Goal: Register for event/course

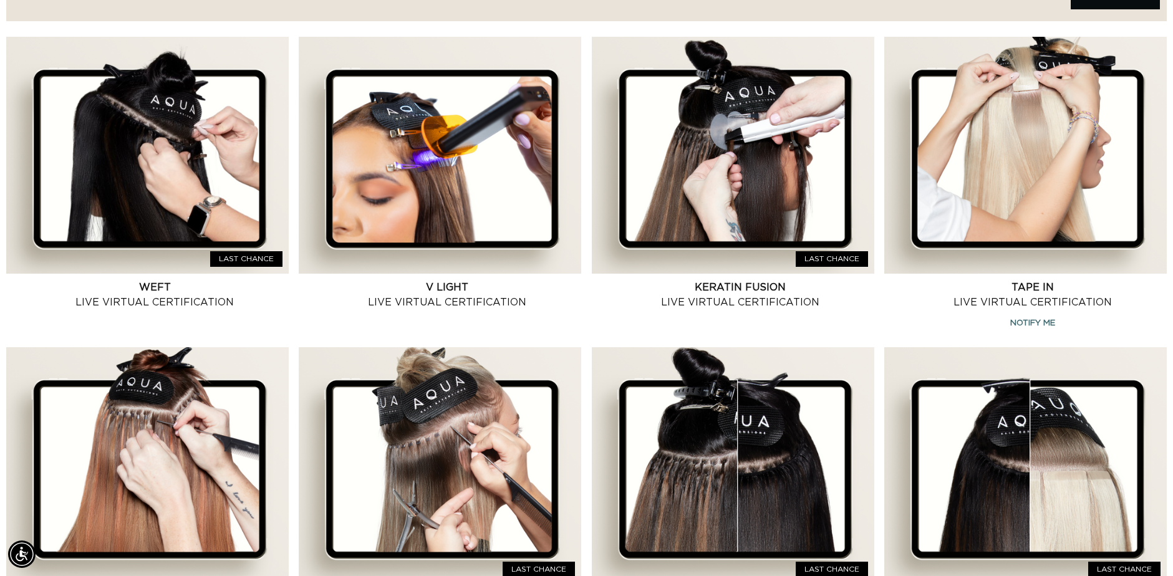
scroll to position [499, 0]
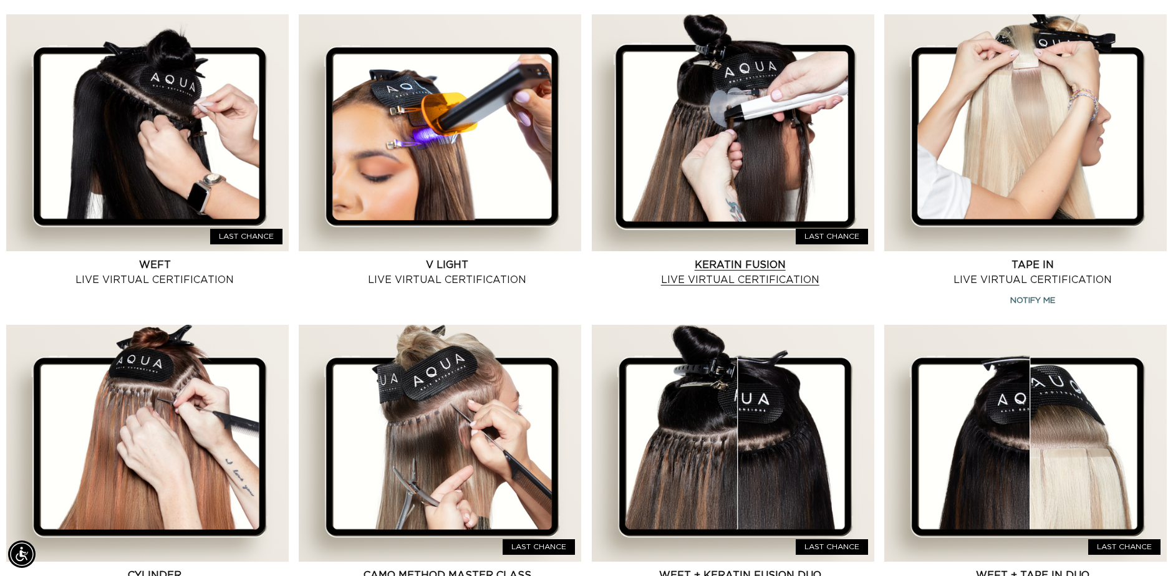
click at [747, 260] on link "Keratin Fusion Live Virtual Certification" at bounding box center [740, 273] width 268 height 30
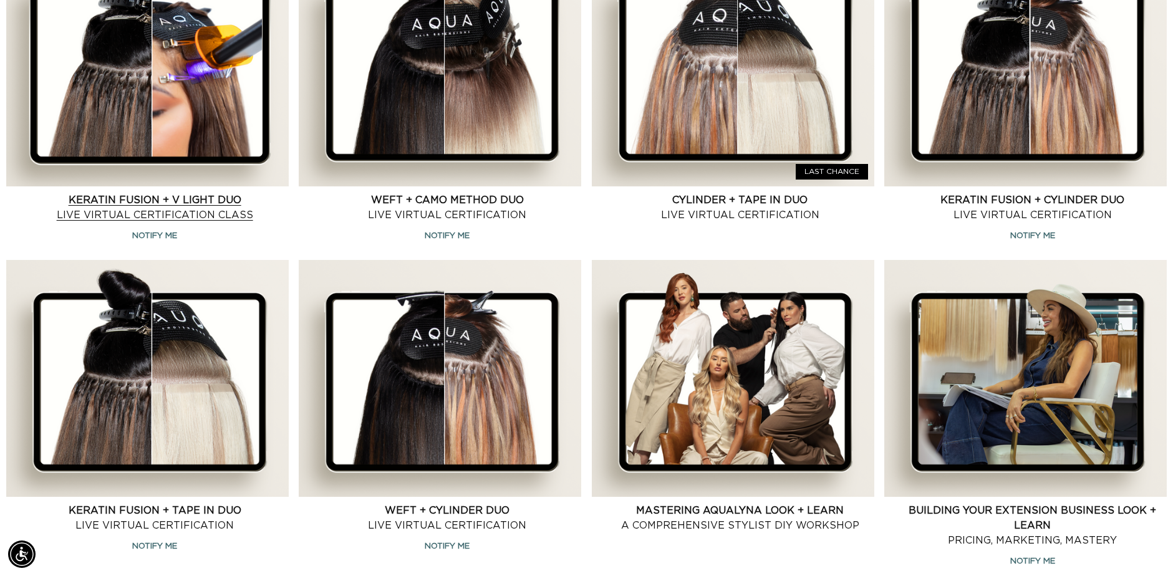
scroll to position [0, 1079]
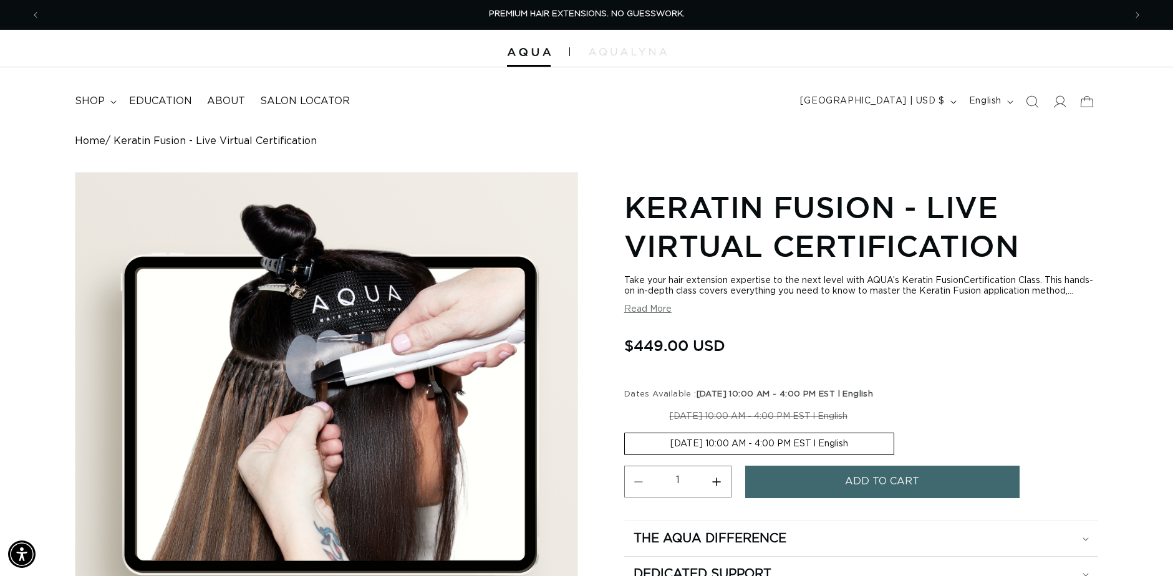
click at [635, 64] on div at bounding box center [586, 48] width 1173 height 37
click at [635, 56] on img at bounding box center [628, 51] width 78 height 7
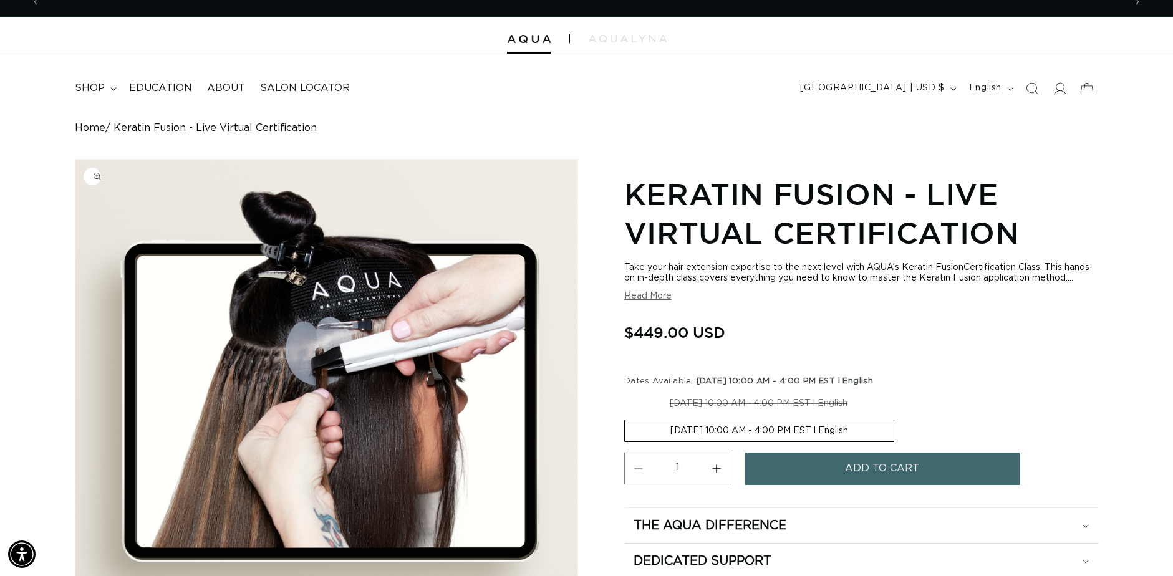
scroll to position [0, 0]
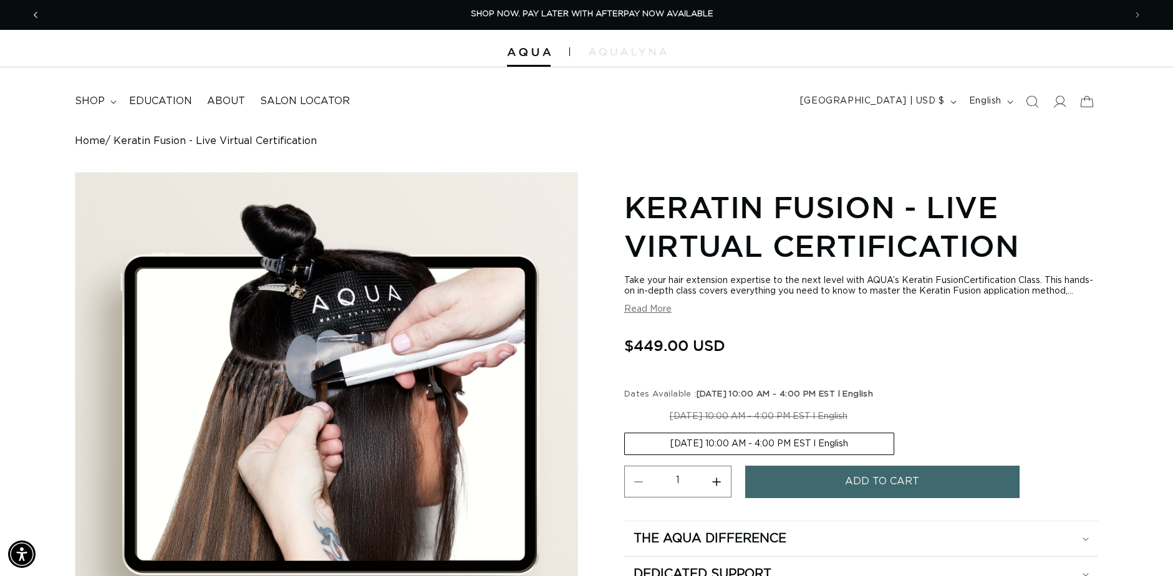
click at [31, 14] on button "Previous announcement" at bounding box center [35, 15] width 27 height 24
